Goal: Task Accomplishment & Management: Manage account settings

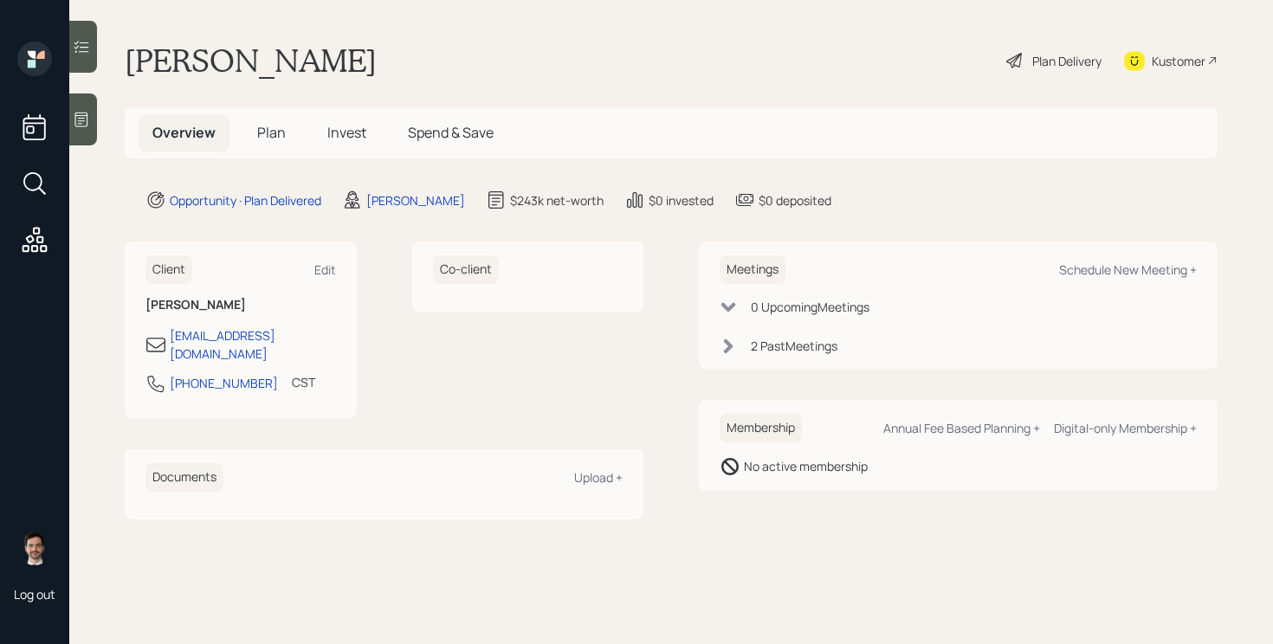
click at [266, 136] on span "Plan" at bounding box center [271, 132] width 29 height 19
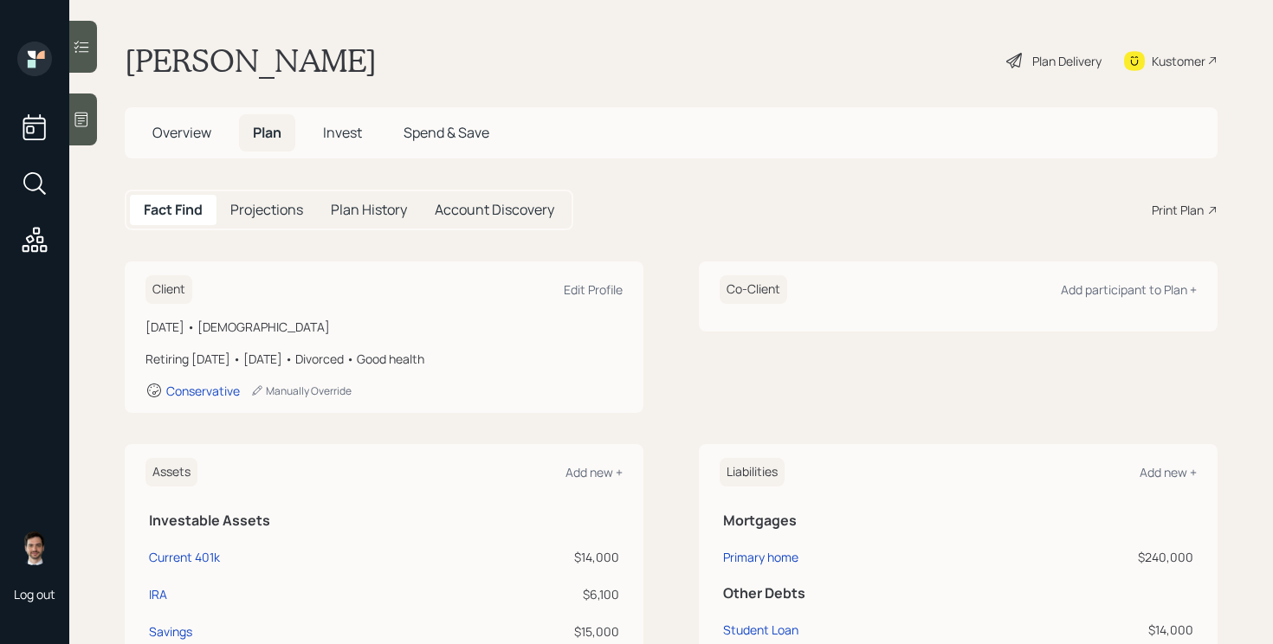
click at [1049, 61] on div "Plan Delivery" at bounding box center [1066, 61] width 69 height 18
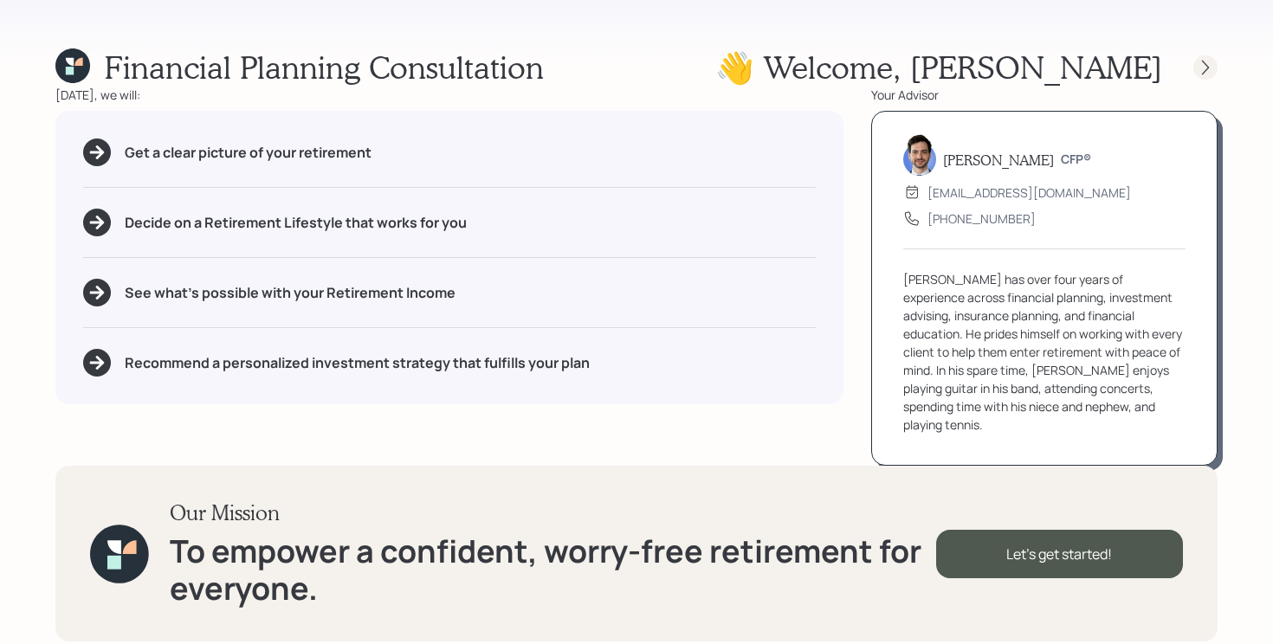
click at [1205, 71] on icon at bounding box center [1205, 67] width 17 height 17
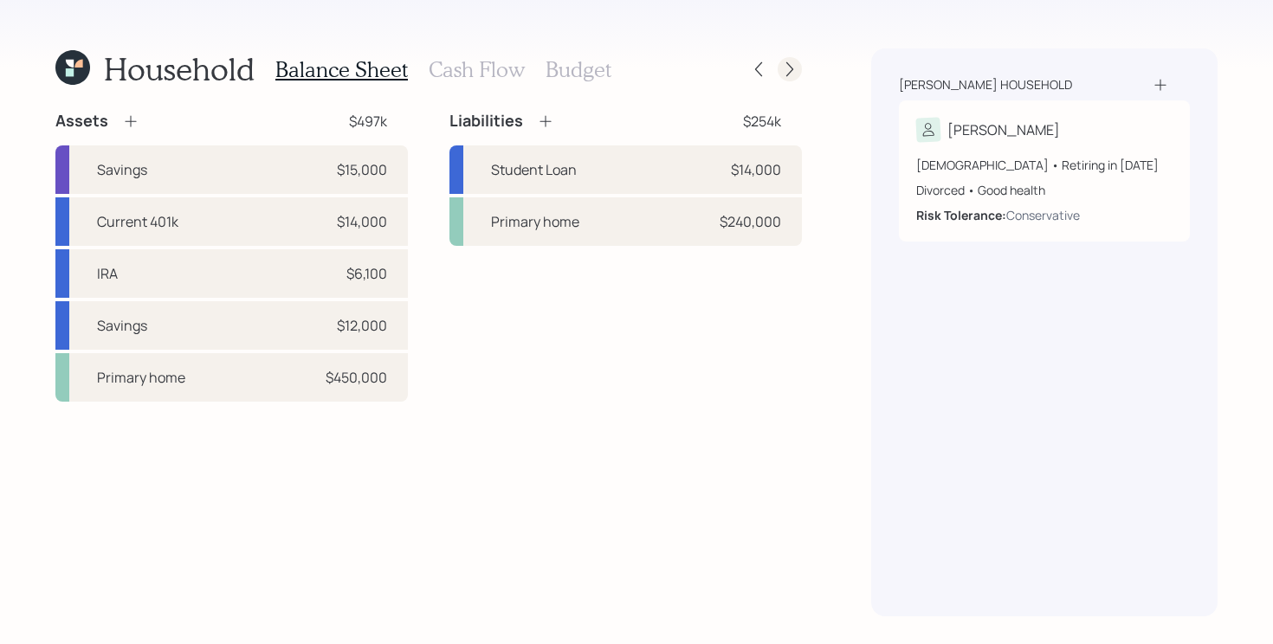
click at [788, 79] on div at bounding box center [790, 69] width 24 height 24
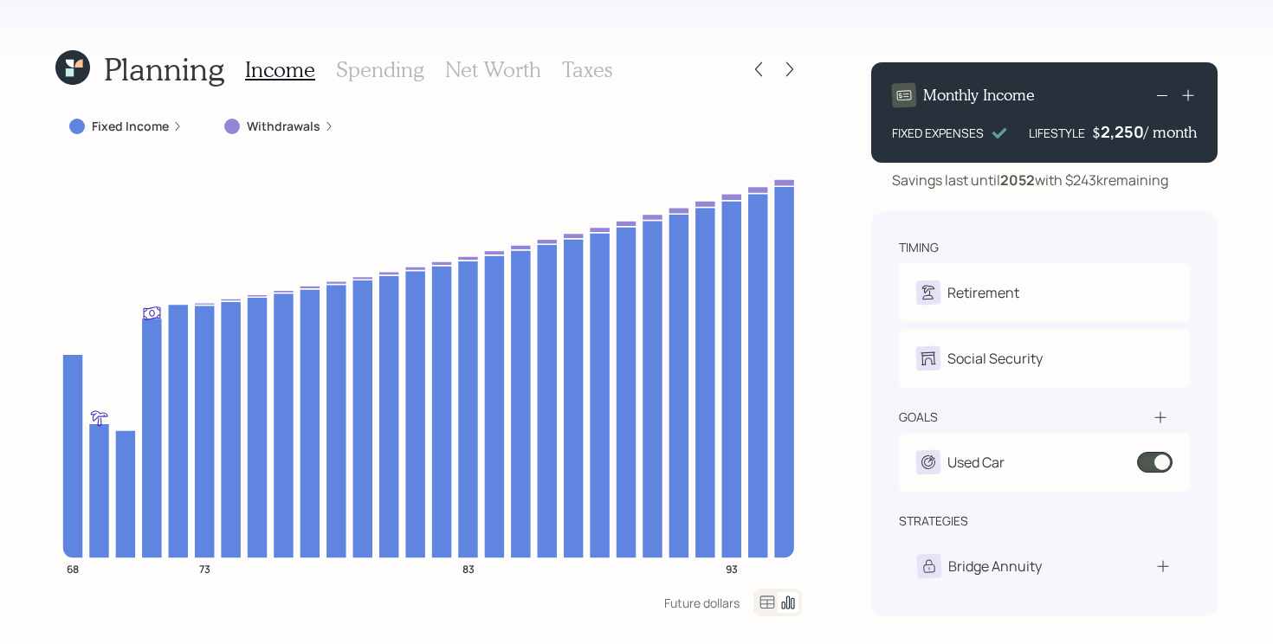
click at [788, 79] on div at bounding box center [790, 69] width 24 height 24
